Goal: Task Accomplishment & Management: Manage account settings

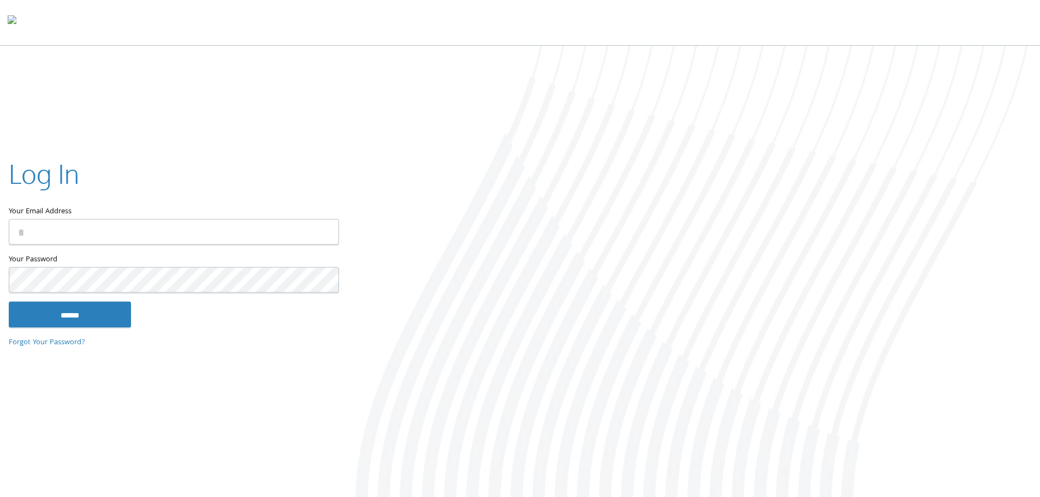
click at [80, 221] on input "Your Email Address" at bounding box center [174, 232] width 330 height 26
type input "**********"
click at [9, 301] on input "******" at bounding box center [70, 314] width 122 height 26
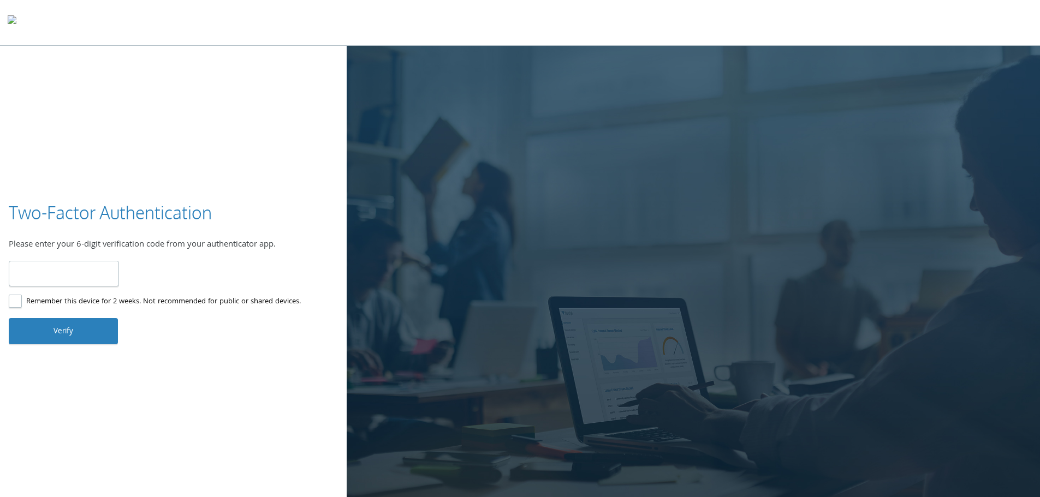
type input "******"
